Goal: Task Accomplishment & Management: Manage account settings

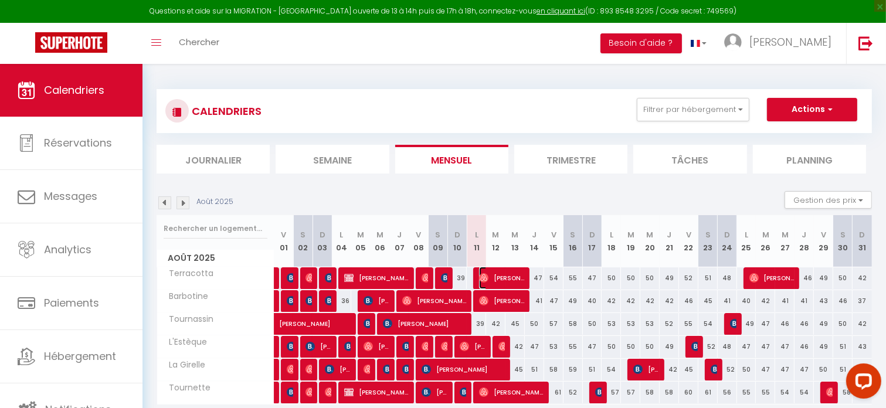
click at [483, 278] on img at bounding box center [483, 277] width 9 height 9
select select "OK"
select select "1"
select select "0"
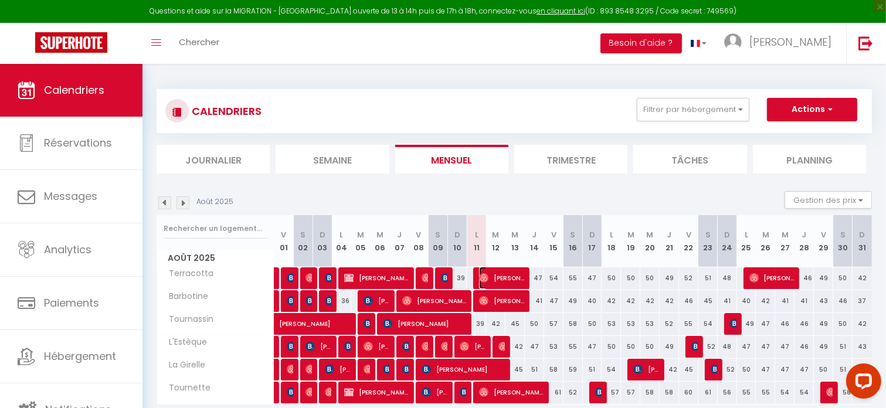
select select "1"
select select
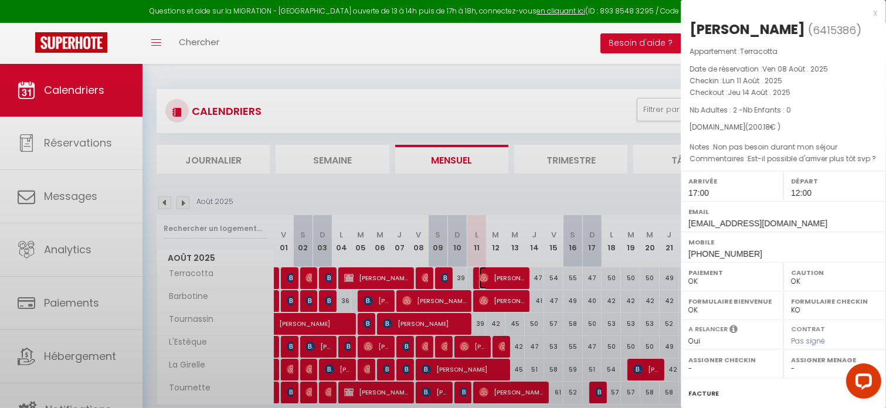
select select "50623"
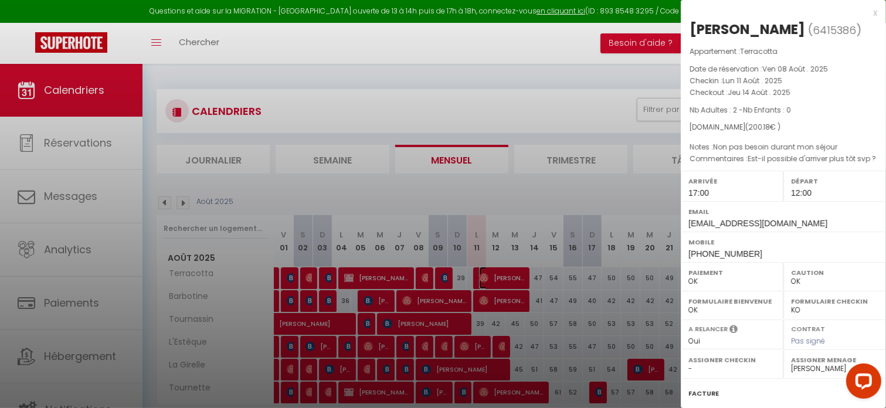
scroll to position [117, 0]
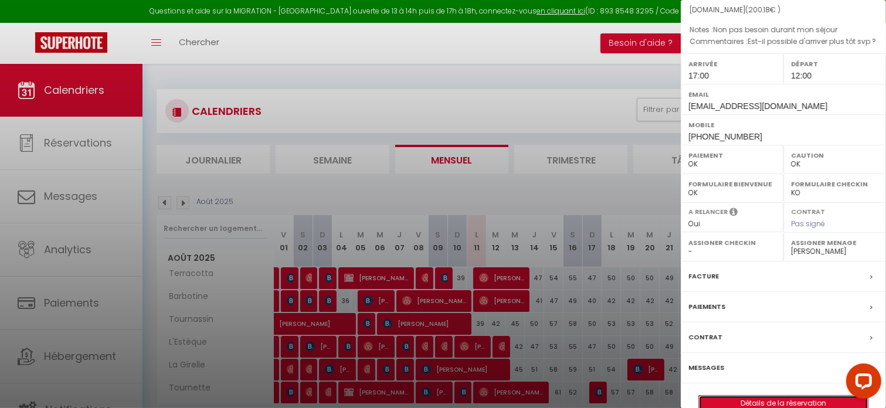
click at [814, 399] on link "Détails de la réservation" at bounding box center [783, 403] width 169 height 15
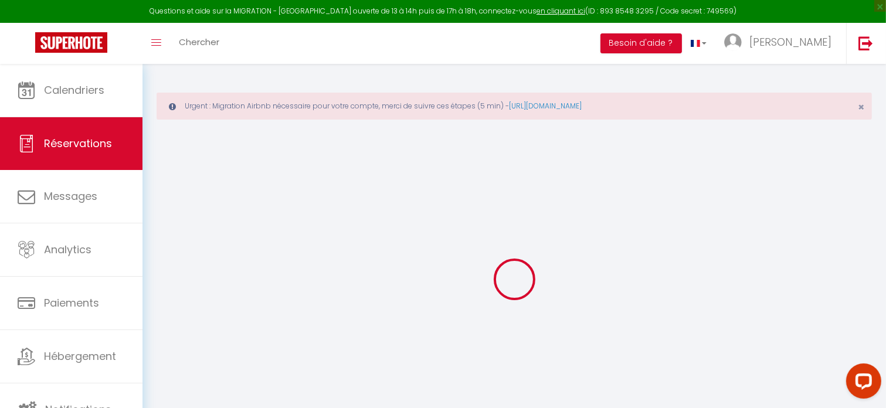
type input "Guylain"
type input "Brayer"
type input "[EMAIL_ADDRESS][DOMAIN_NAME]"
type input "[PHONE_NUMBER]"
select select
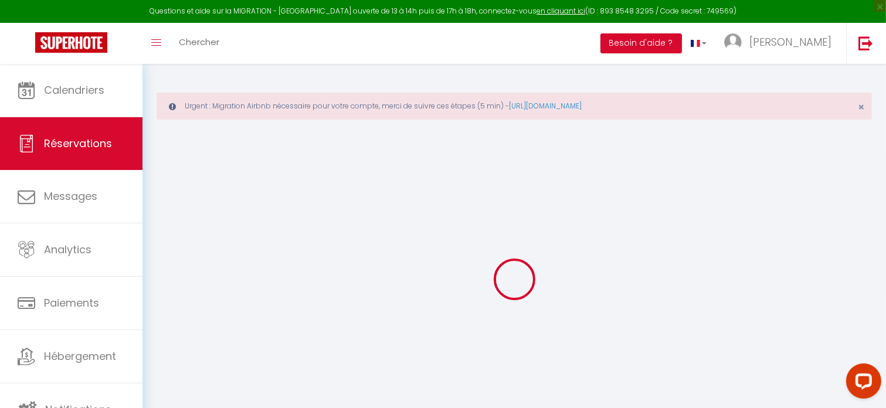
type input "35.1"
select select "30626"
select select "1"
select select
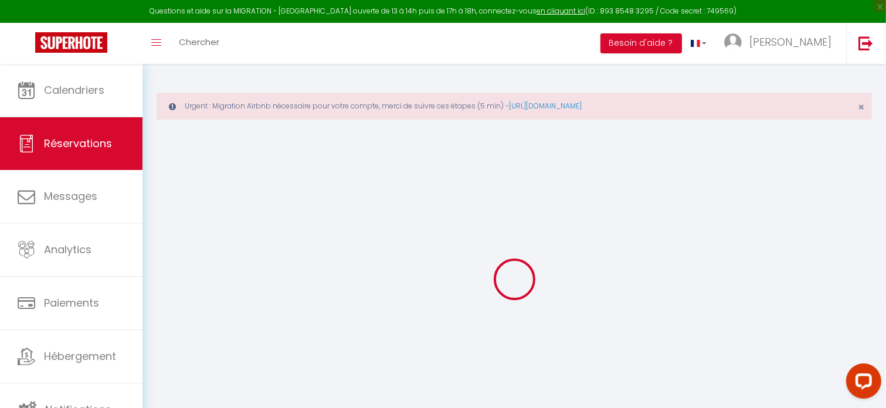
type input "2"
select select "12"
select select
type input "157"
checkbox input "false"
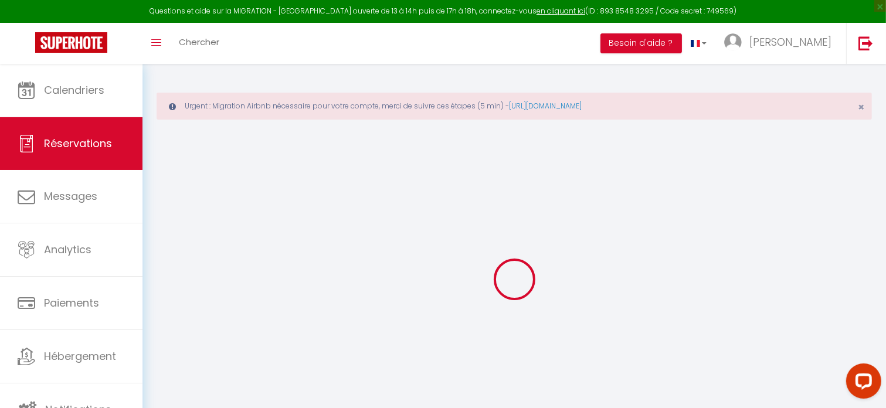
type input "0"
select select "1"
type input "0"
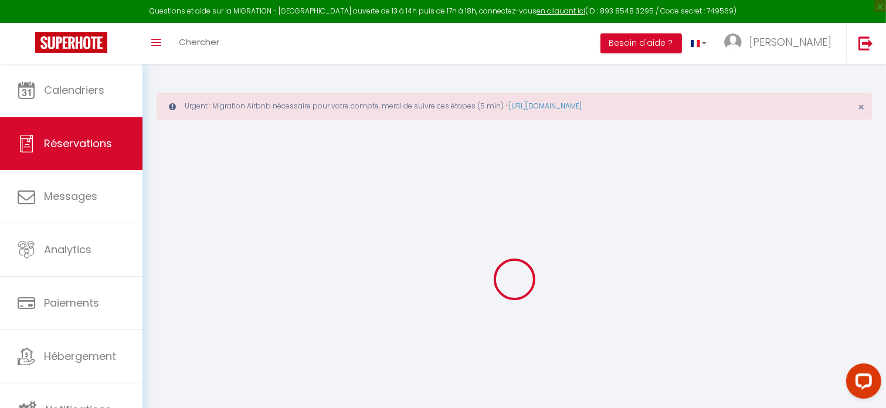
select select
select select "15"
checkbox input "false"
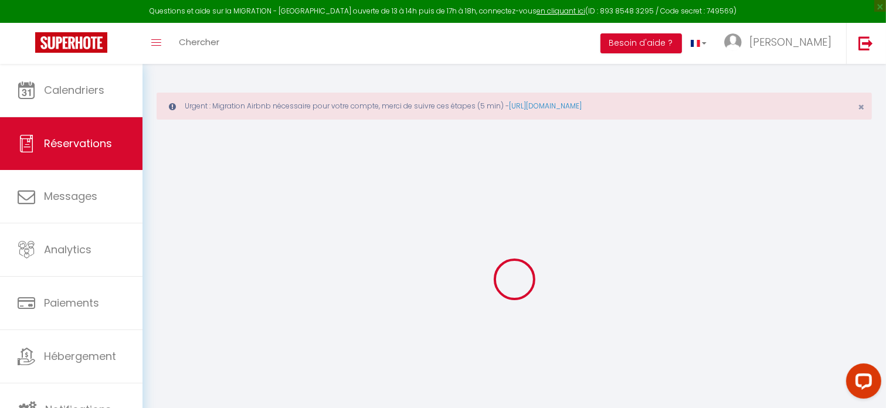
select index
select select
checkbox input "false"
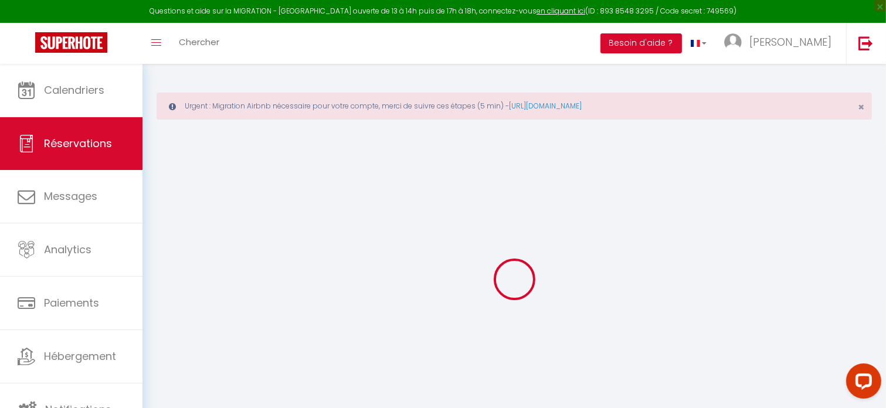
select index
select select
checkbox input "false"
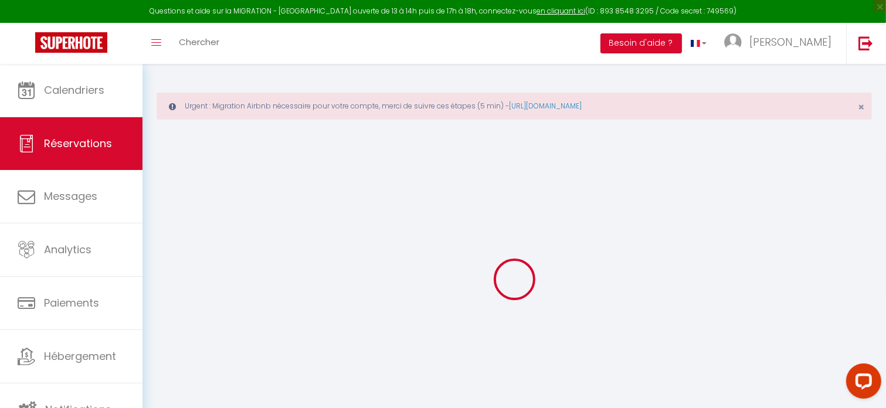
select index
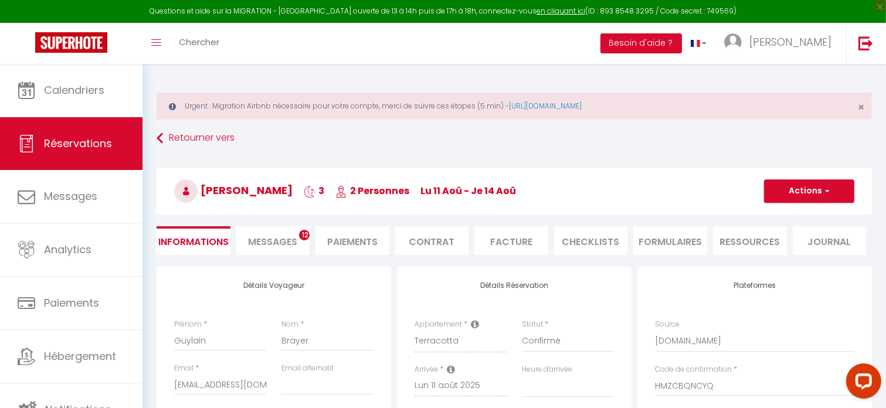
select select
checkbox input "false"
select index
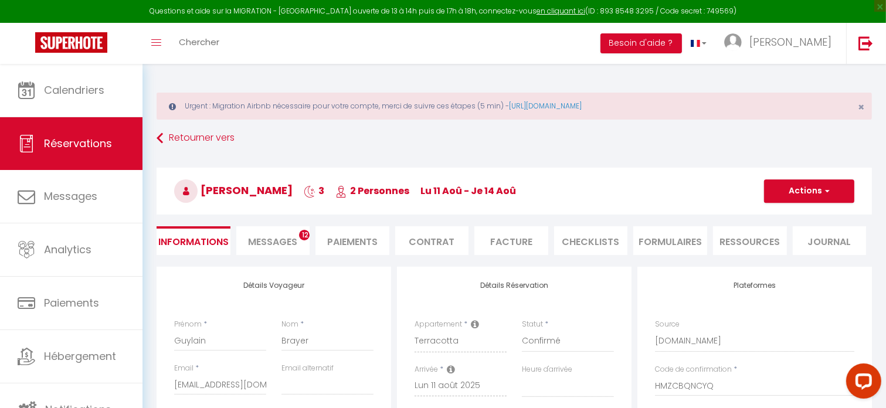
type textarea "Est-il possible d'arriver plus tôt svp ?"
select select
type input "38"
type input "5.18"
select select
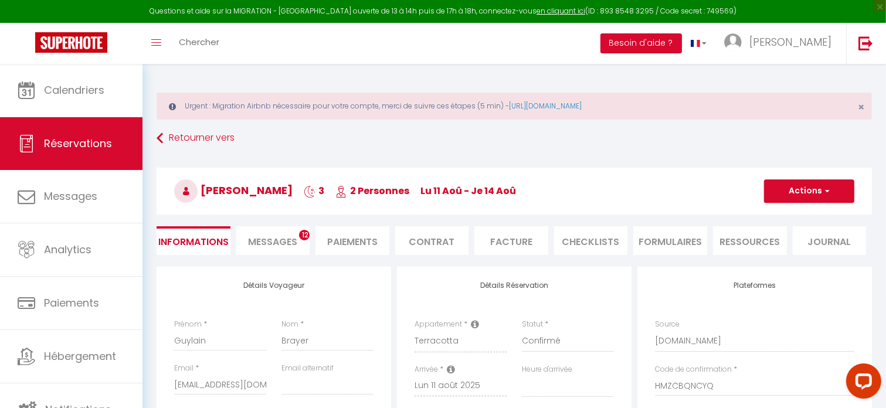
select select
checkbox input "false"
select index
select select
checkbox input "false"
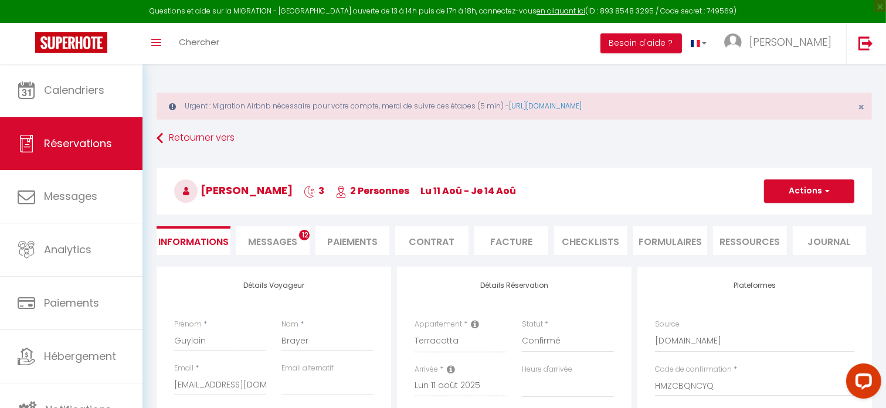
select index
select select "17:00"
select select "12:00"
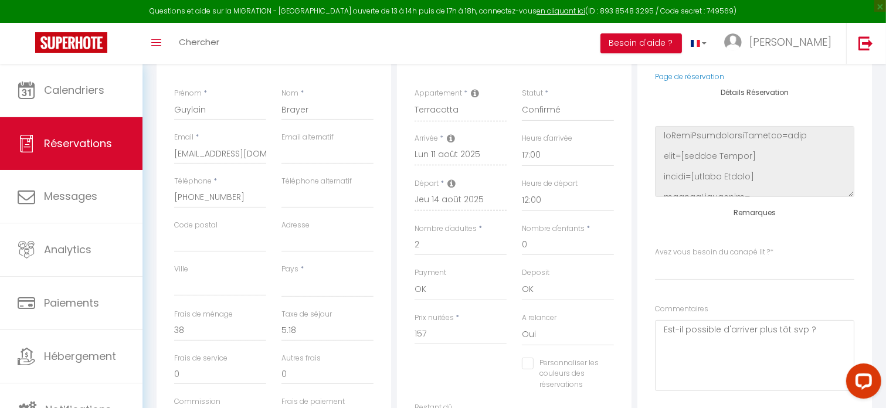
scroll to position [293, 0]
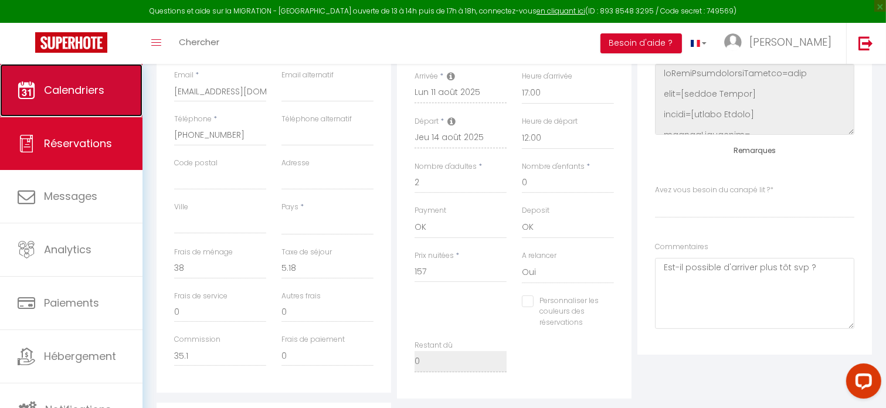
click at [84, 86] on span "Calendriers" at bounding box center [74, 90] width 60 height 15
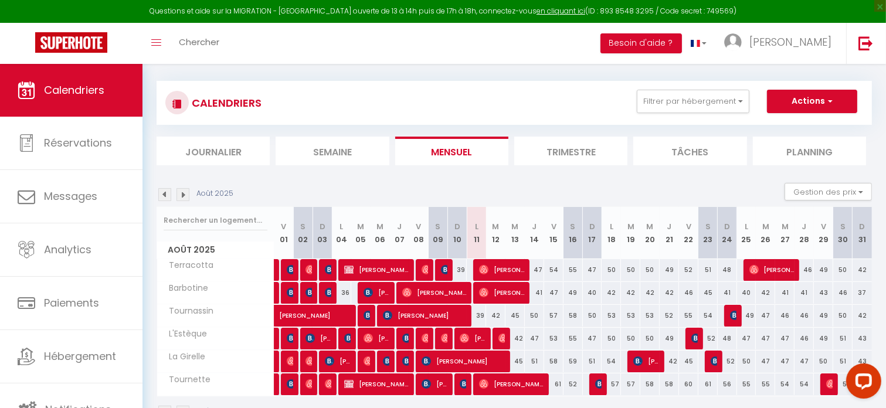
scroll to position [59, 0]
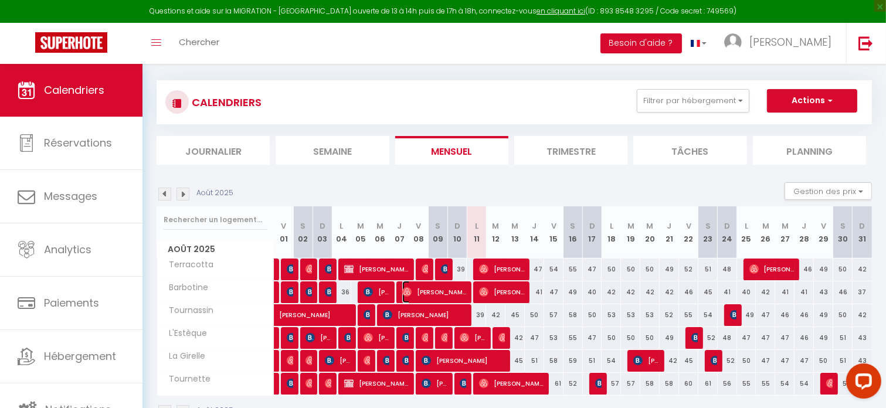
click at [450, 290] on span "[PERSON_NAME]" at bounding box center [434, 292] width 64 height 22
select select "OK"
select select "1"
select select "0"
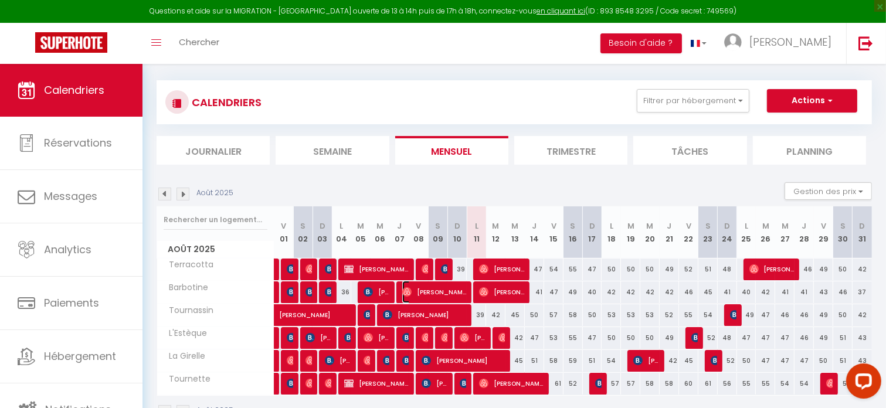
select select "1"
select select
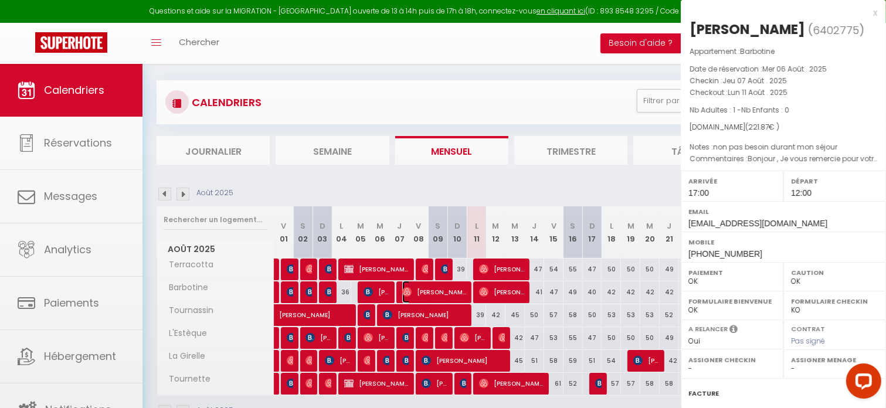
select select "50623"
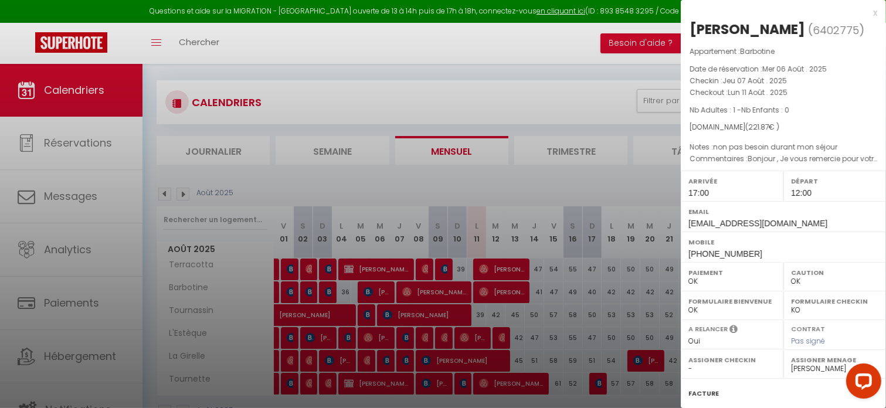
click at [504, 295] on div at bounding box center [443, 204] width 886 height 408
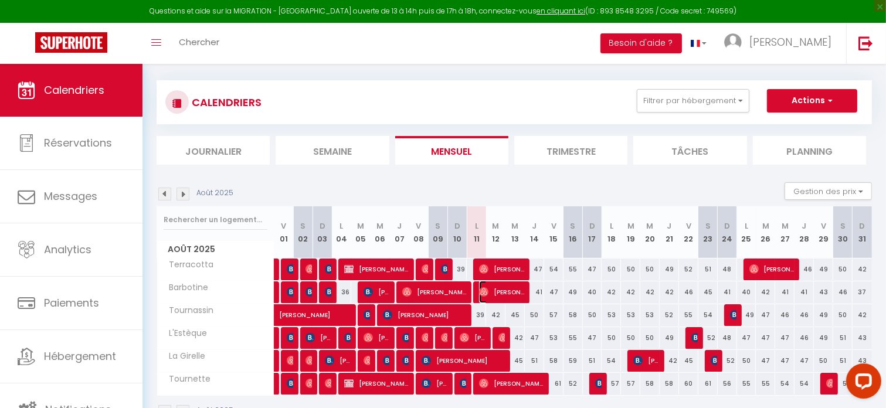
click at [506, 291] on span "[PERSON_NAME]" at bounding box center [501, 292] width 45 height 22
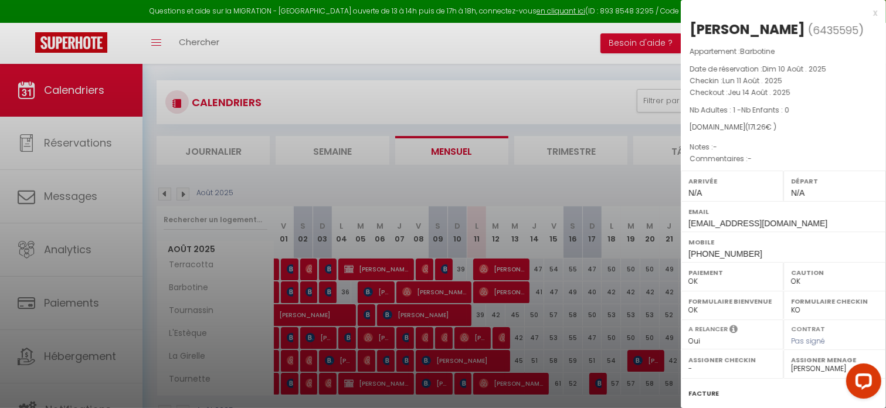
click at [506, 291] on div at bounding box center [443, 204] width 886 height 408
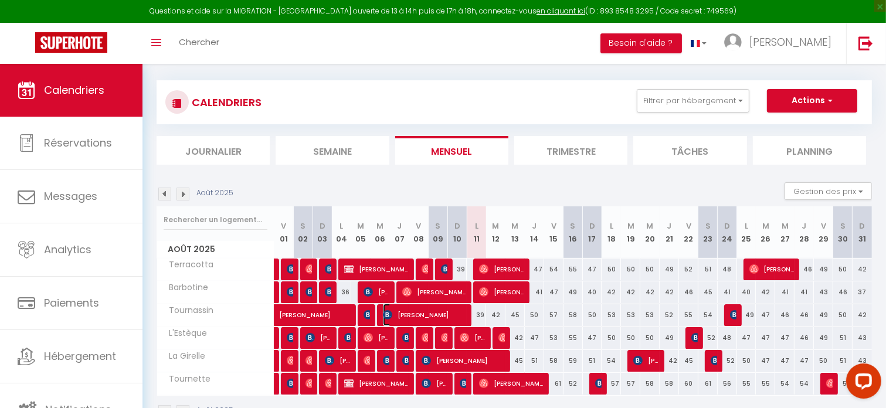
click at [442, 314] on span "[PERSON_NAME]" at bounding box center [425, 315] width 84 height 22
select select "1"
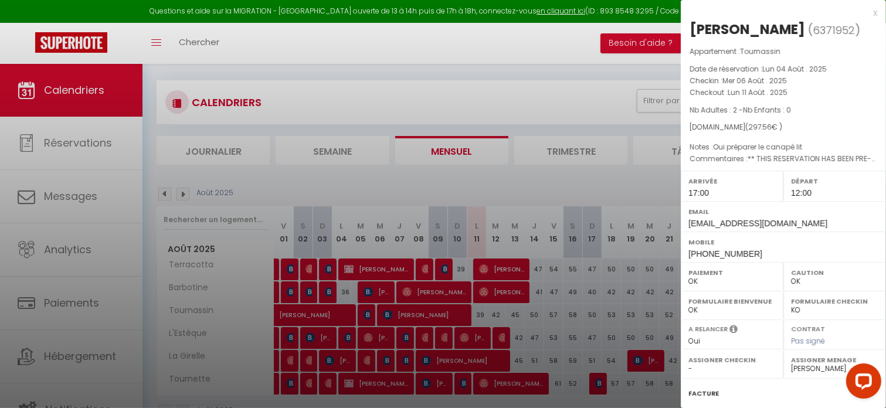
click at [467, 379] on div at bounding box center [443, 204] width 886 height 408
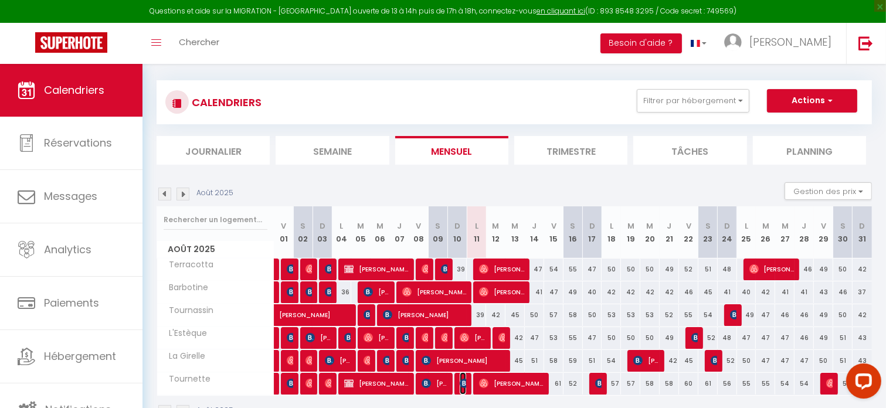
click at [465, 383] on img at bounding box center [464, 383] width 9 height 9
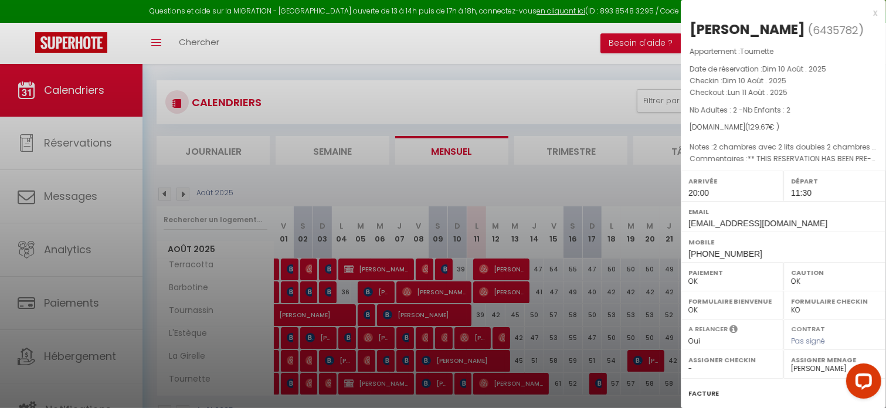
click at [489, 383] on div at bounding box center [443, 204] width 886 height 408
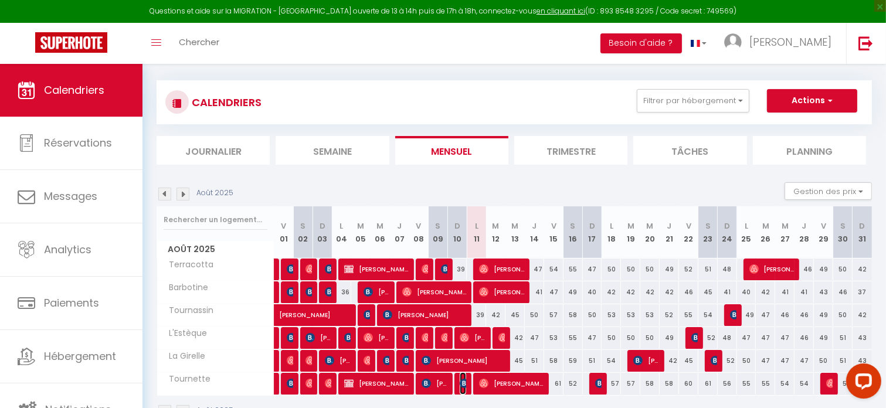
click at [460, 379] on img at bounding box center [464, 383] width 9 height 9
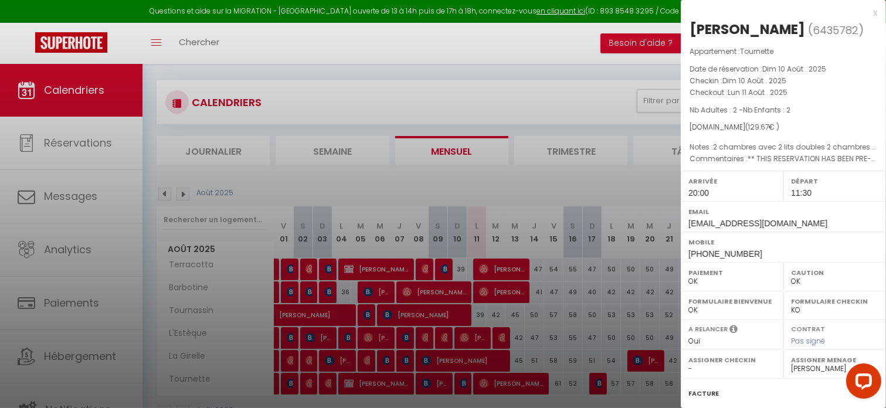
click at [516, 378] on div at bounding box center [443, 204] width 886 height 408
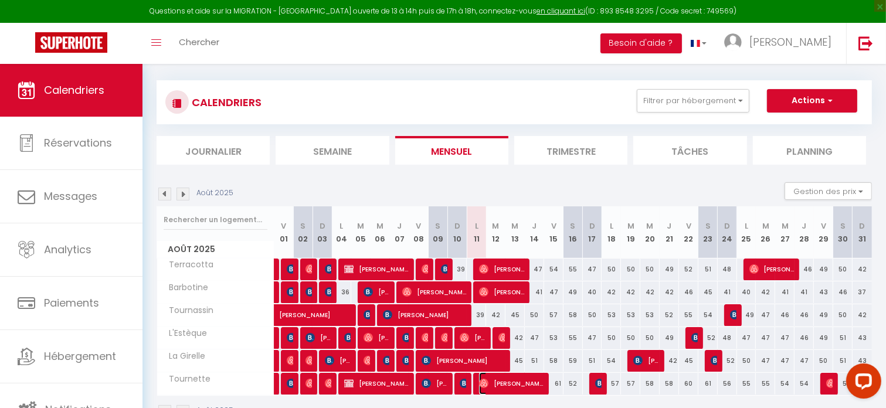
click at [519, 383] on span "[PERSON_NAME]" at bounding box center [511, 383] width 64 height 22
